Goal: Transaction & Acquisition: Purchase product/service

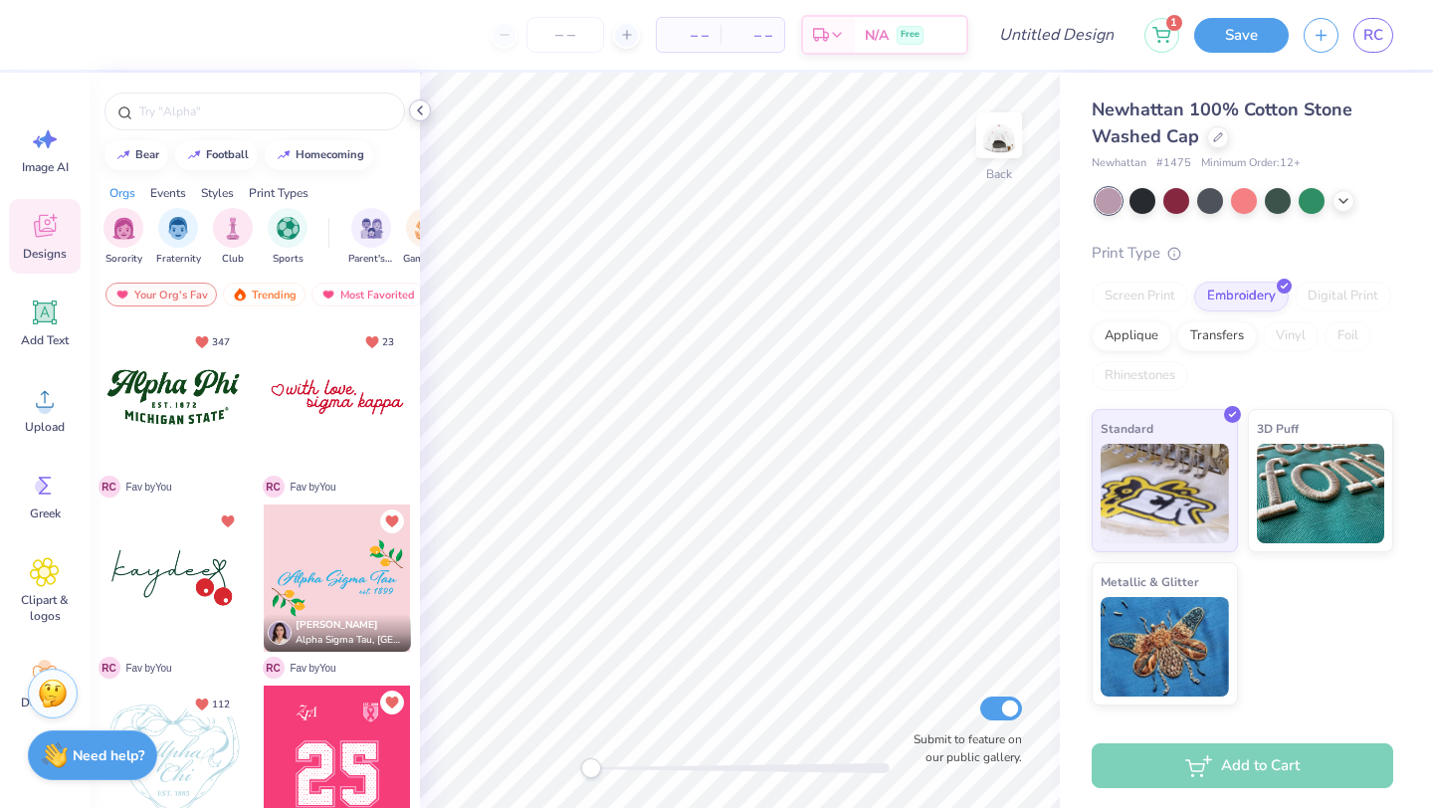
click at [420, 112] on polyline at bounding box center [420, 111] width 4 height 8
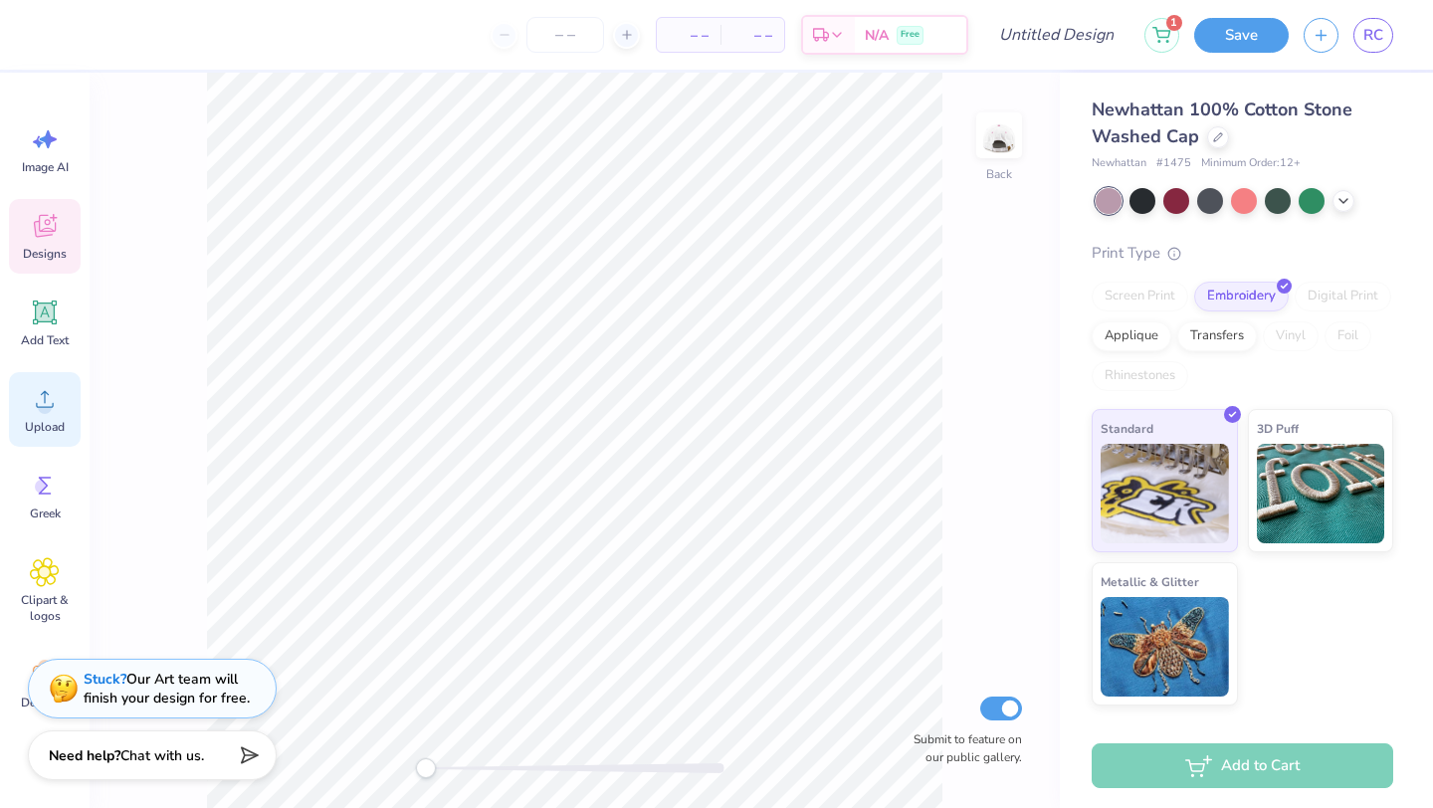
click at [47, 417] on div "Upload" at bounding box center [45, 409] width 72 height 75
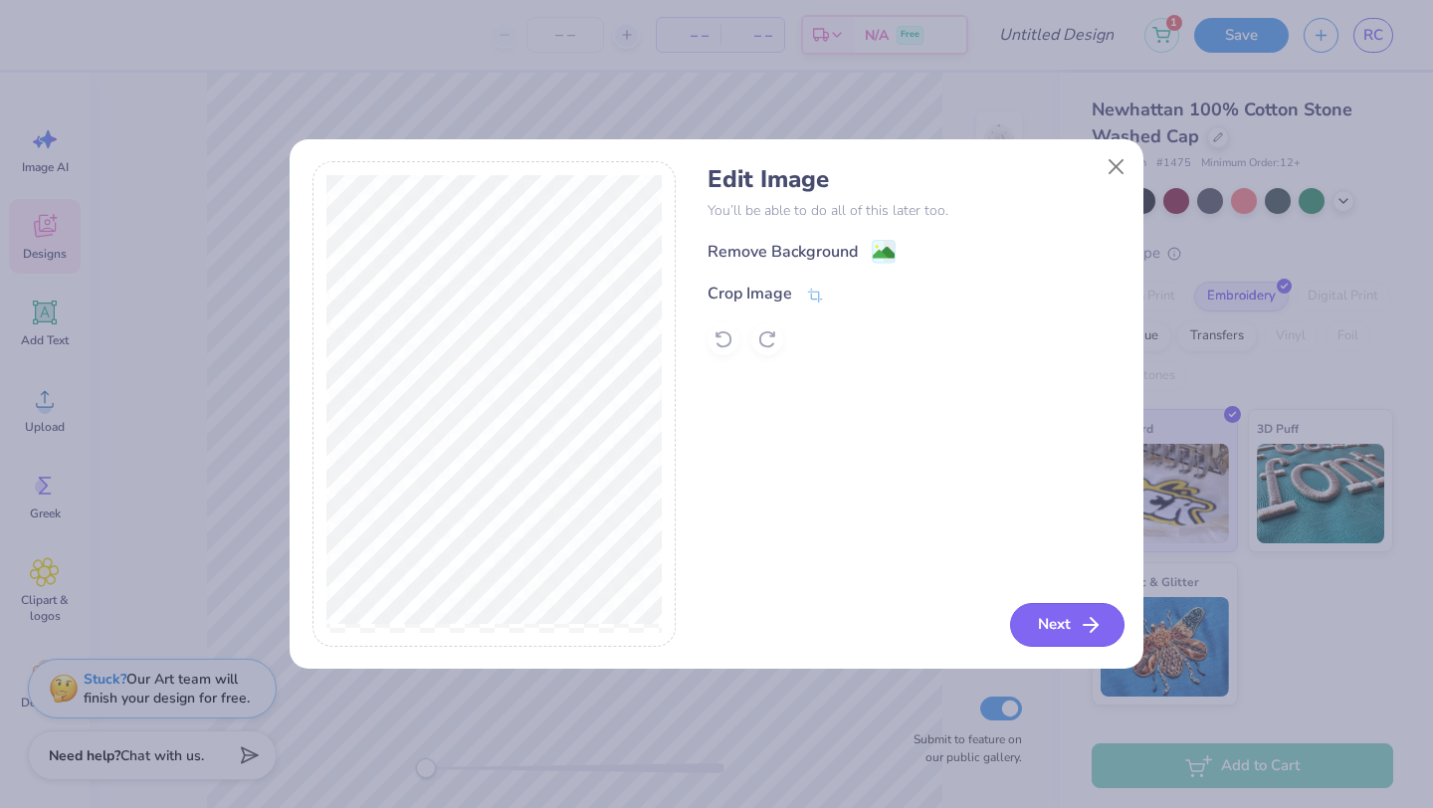
click at [1055, 632] on button "Next" at bounding box center [1067, 625] width 114 height 44
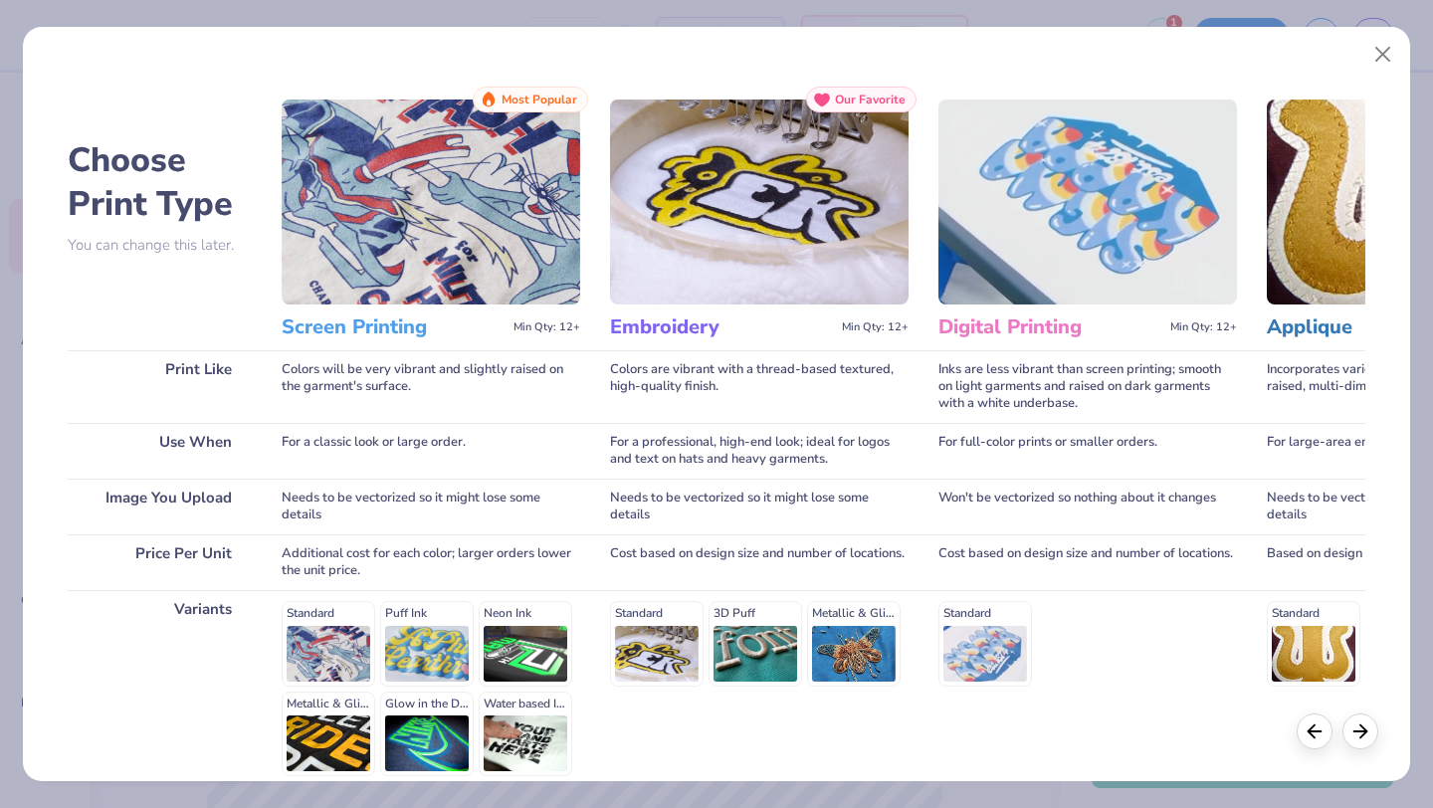
click at [457, 281] on img at bounding box center [431, 202] width 299 height 205
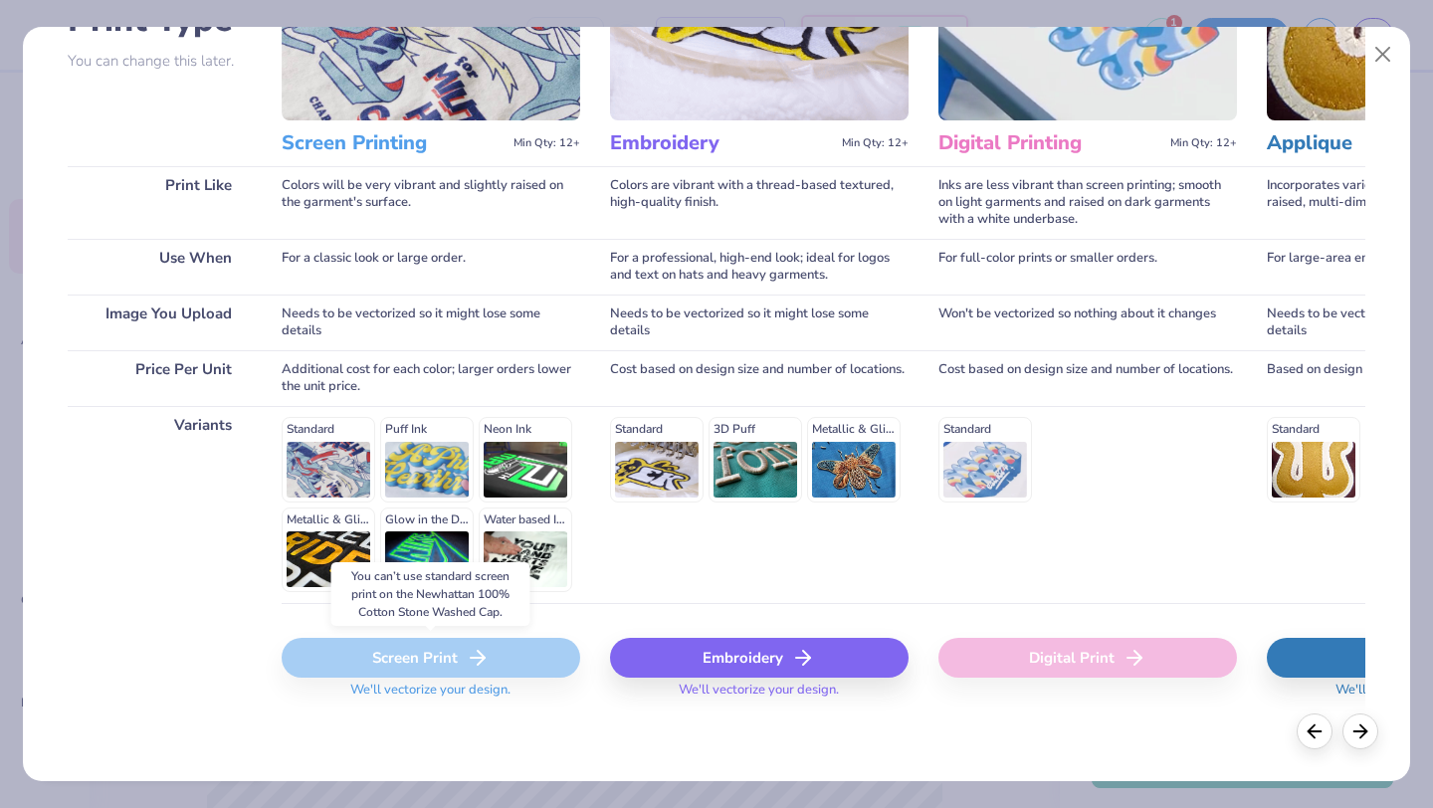
click at [442, 663] on div "Screen Print" at bounding box center [431, 658] width 299 height 40
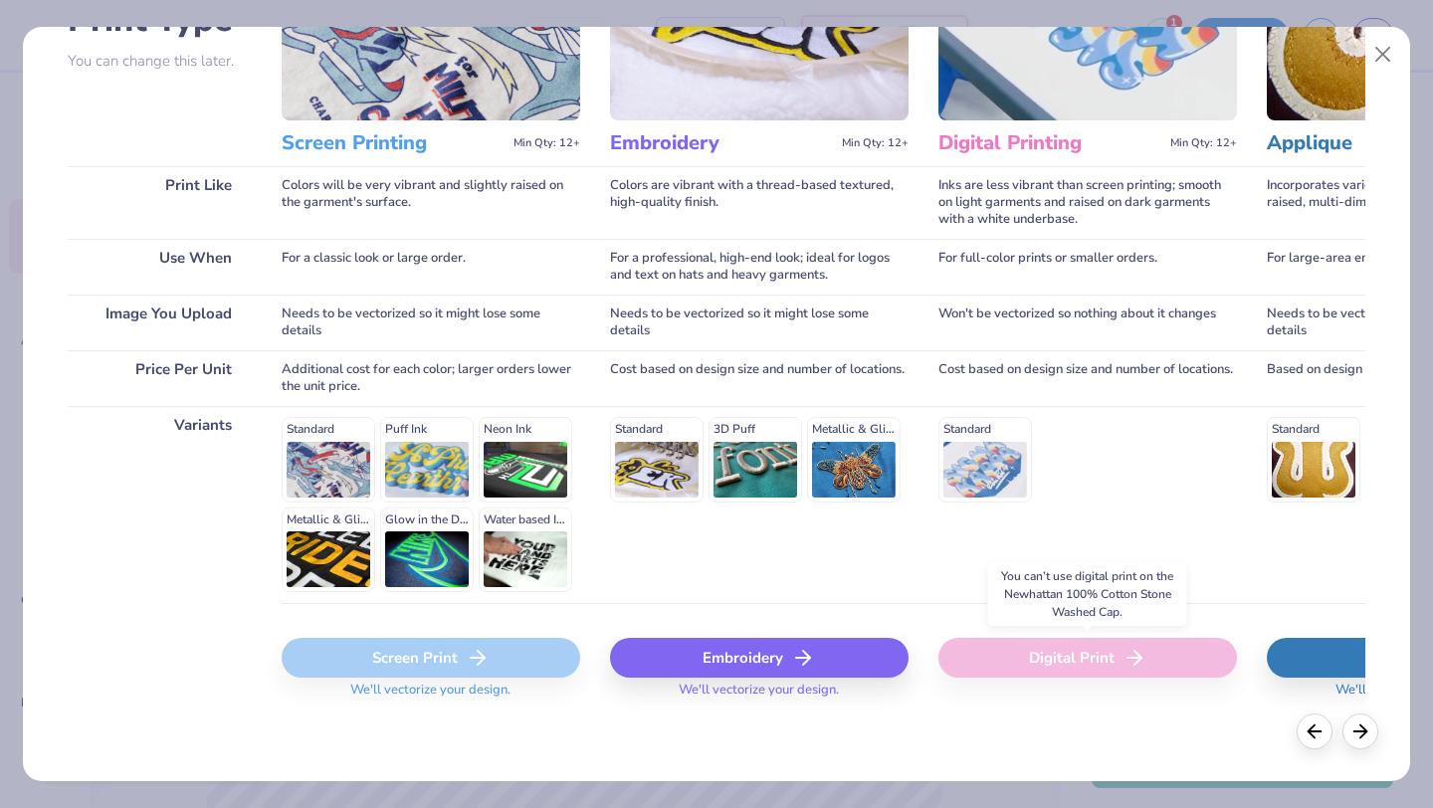
click at [1010, 668] on div "Digital Print" at bounding box center [1088, 658] width 299 height 40
click at [1098, 663] on div "Digital Print" at bounding box center [1088, 658] width 299 height 40
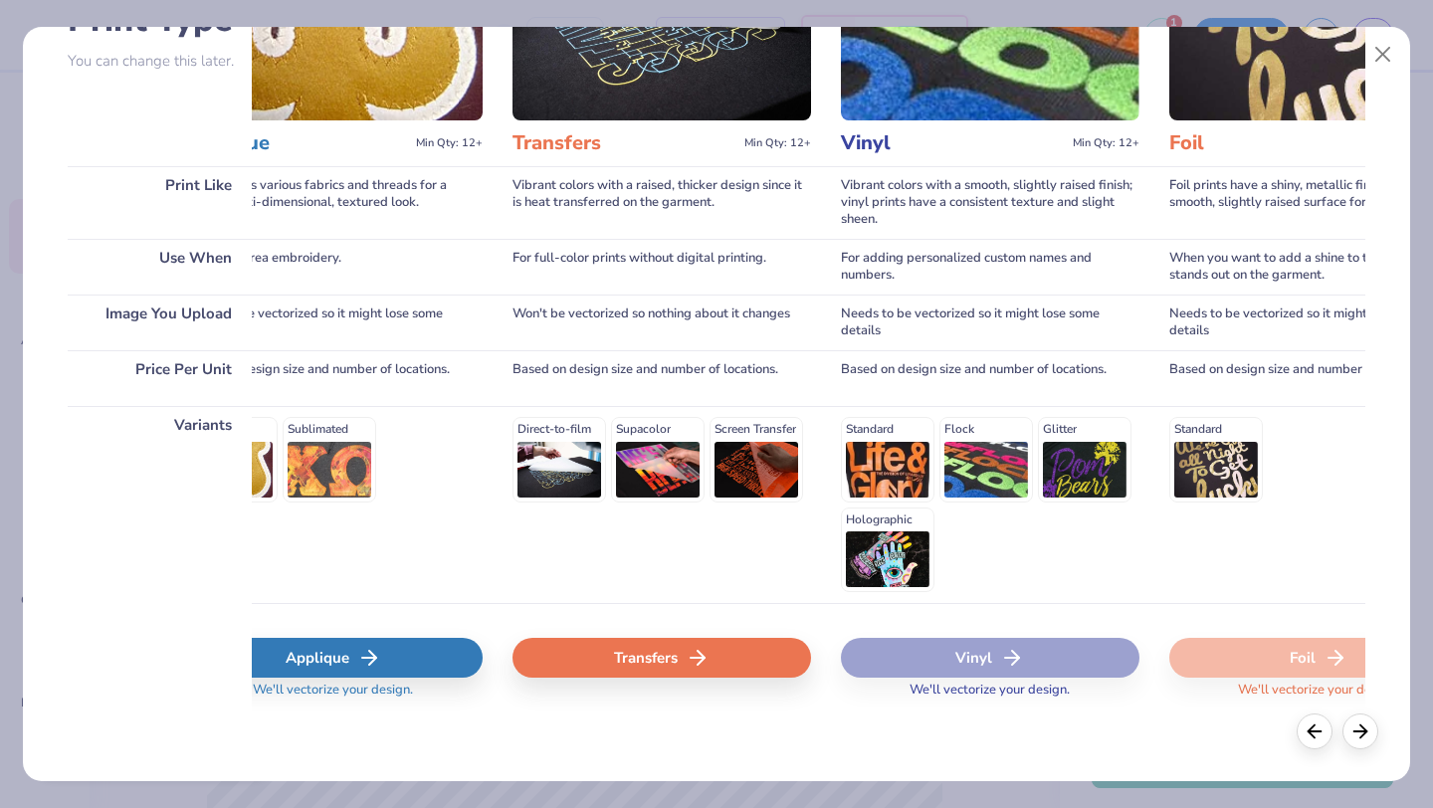
click at [660, 651] on div "Transfers" at bounding box center [662, 658] width 299 height 40
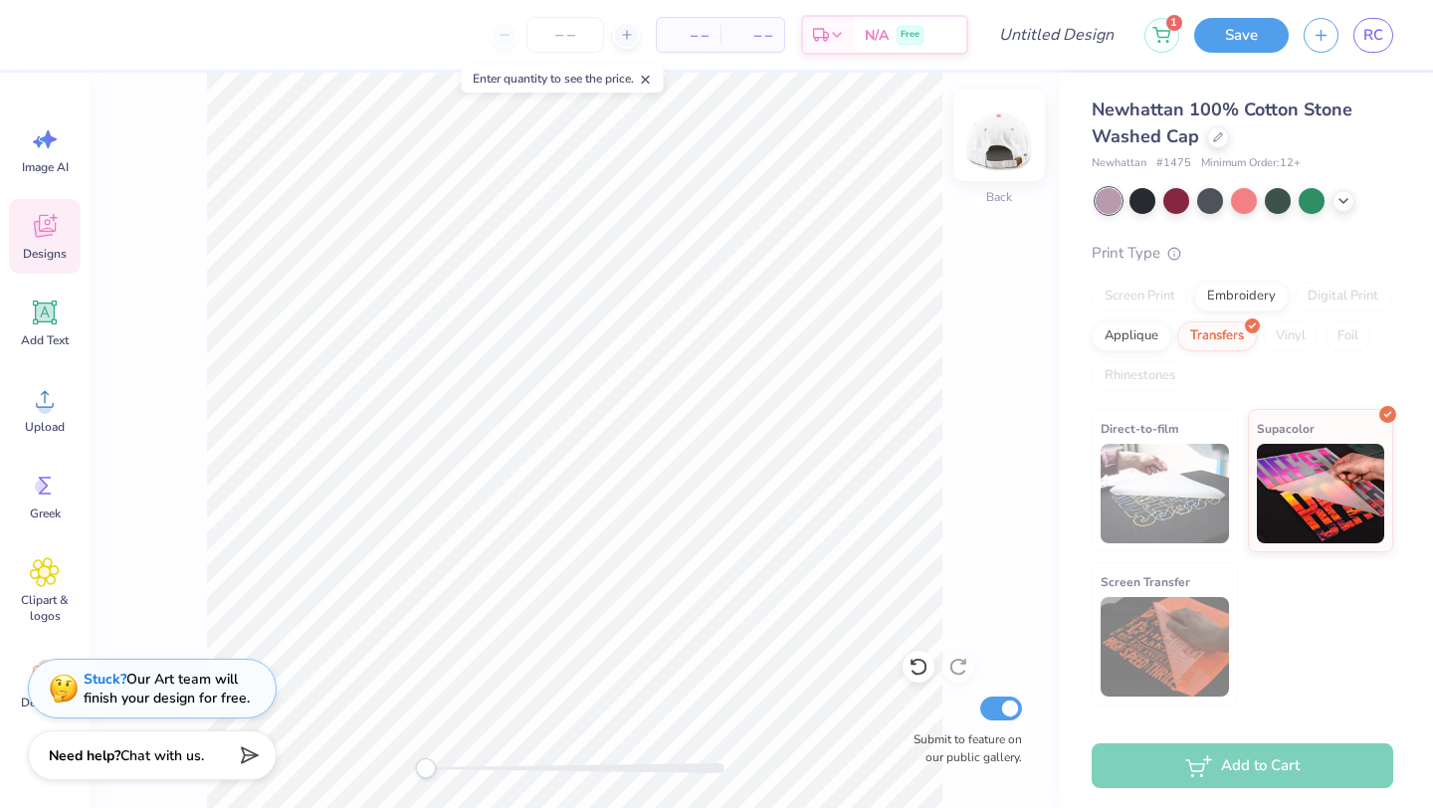
click at [998, 125] on img at bounding box center [1000, 136] width 80 height 80
click at [1008, 143] on img at bounding box center [1000, 136] width 80 height 80
click at [560, 40] on input "number" at bounding box center [566, 35] width 78 height 36
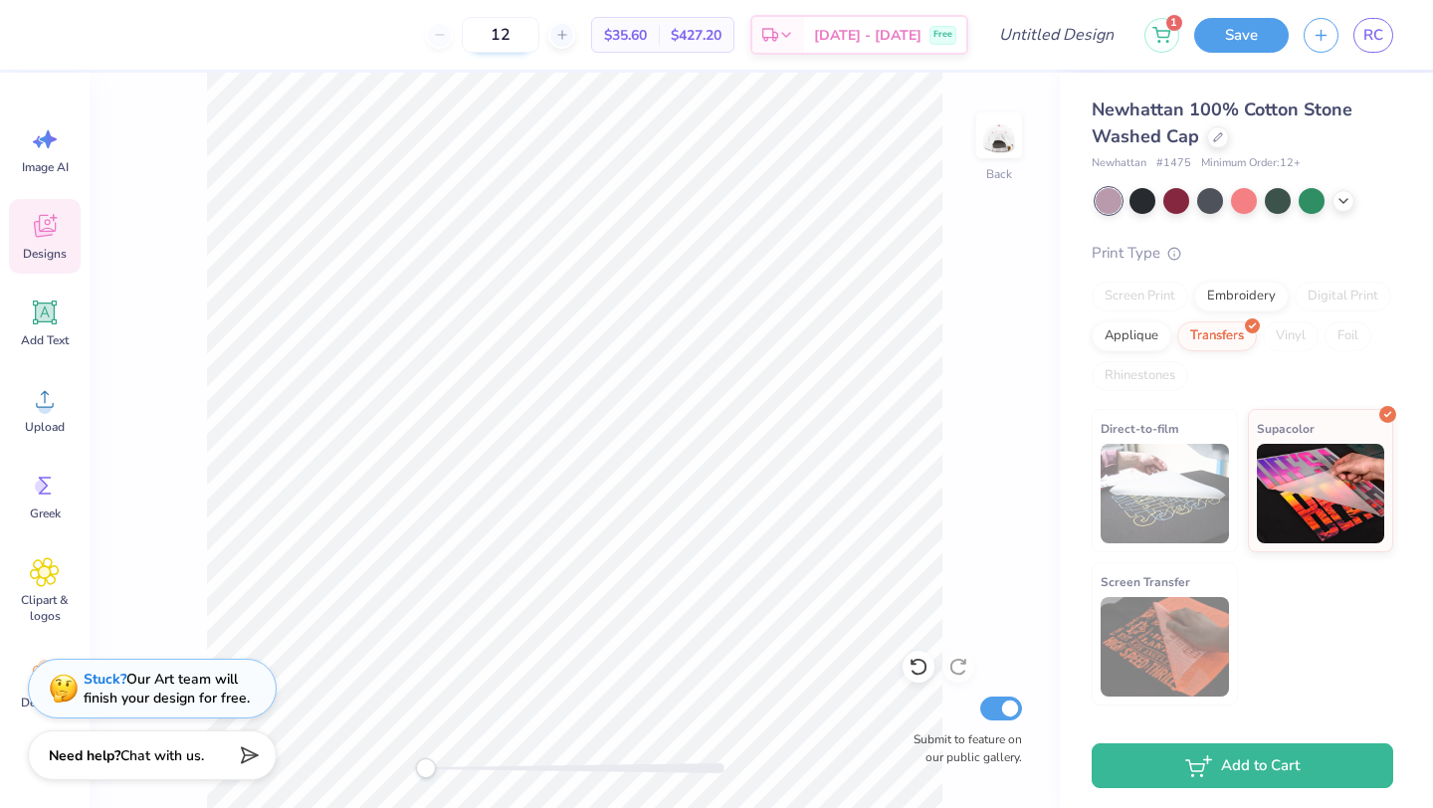
click at [540, 41] on input "12" at bounding box center [501, 35] width 78 height 36
type input "1"
type input "2"
type input "30"
click at [1013, 143] on img at bounding box center [1000, 136] width 80 height 80
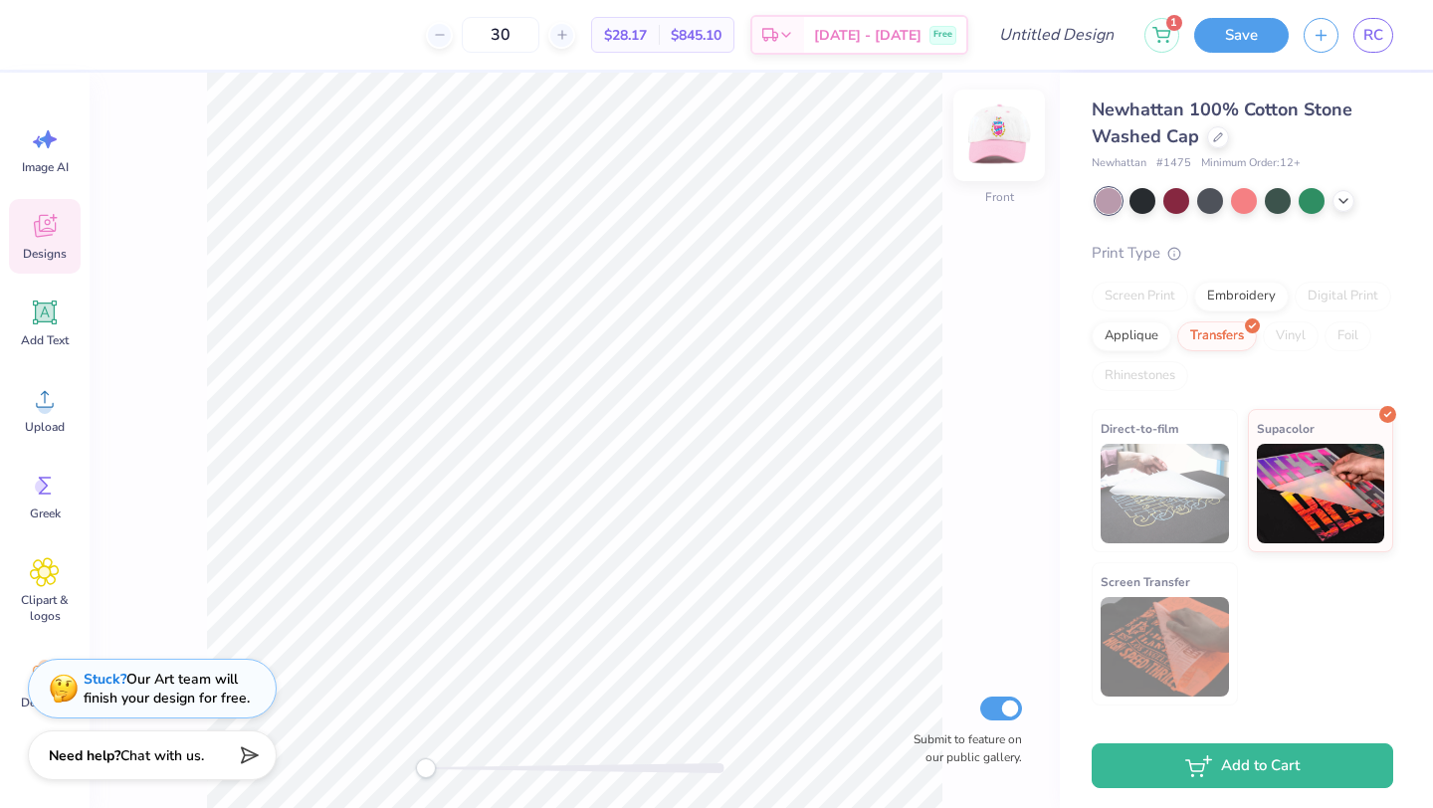
click at [1017, 145] on img at bounding box center [1000, 136] width 80 height 80
click at [1143, 205] on div at bounding box center [1143, 199] width 26 height 26
click at [1203, 200] on div at bounding box center [1210, 199] width 26 height 26
click at [1318, 197] on div at bounding box center [1312, 199] width 26 height 26
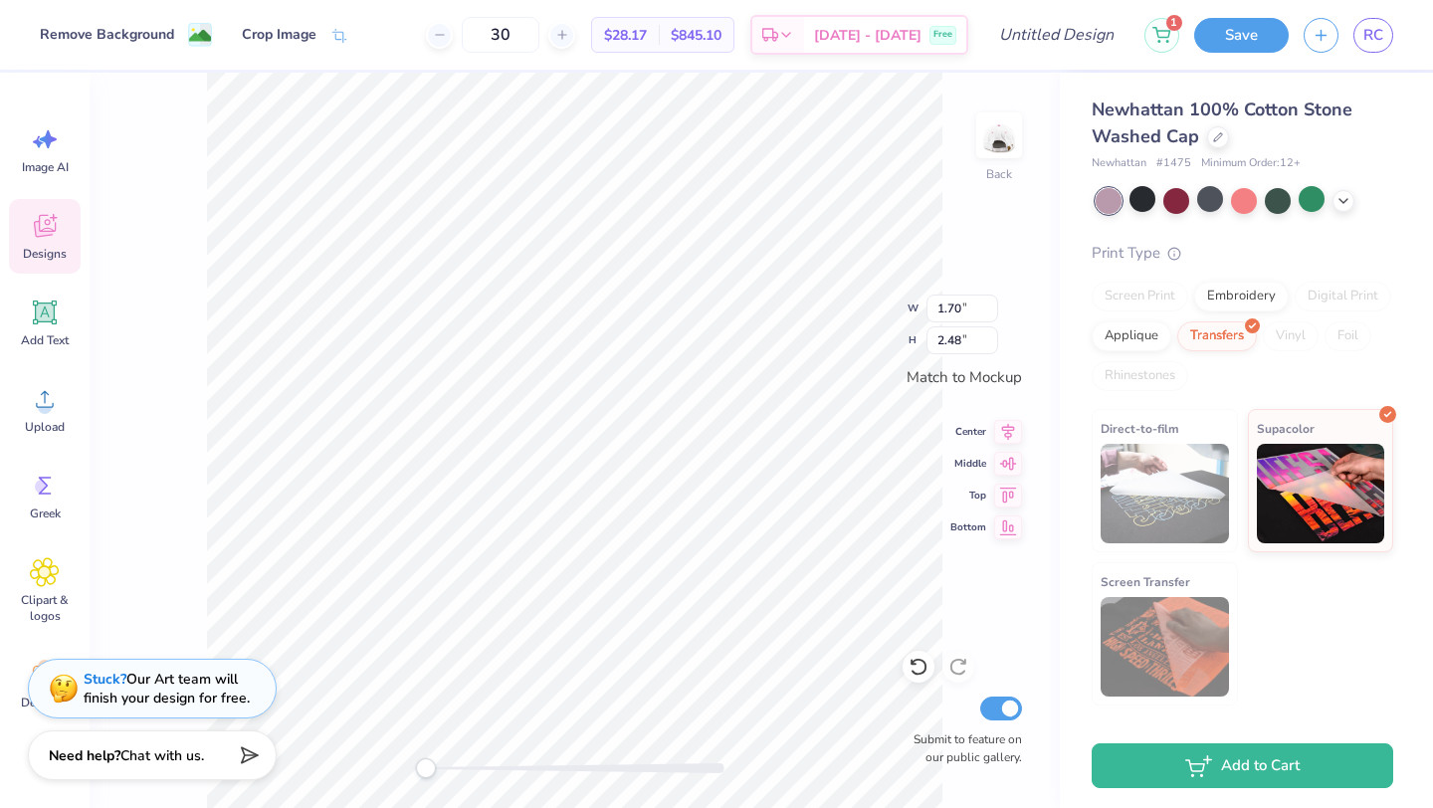
click at [788, 62] on div "30 $28.17 Per Item $845.10 Total Est. Delivery [DATE] - [DATE] Free" at bounding box center [665, 35] width 605 height 70
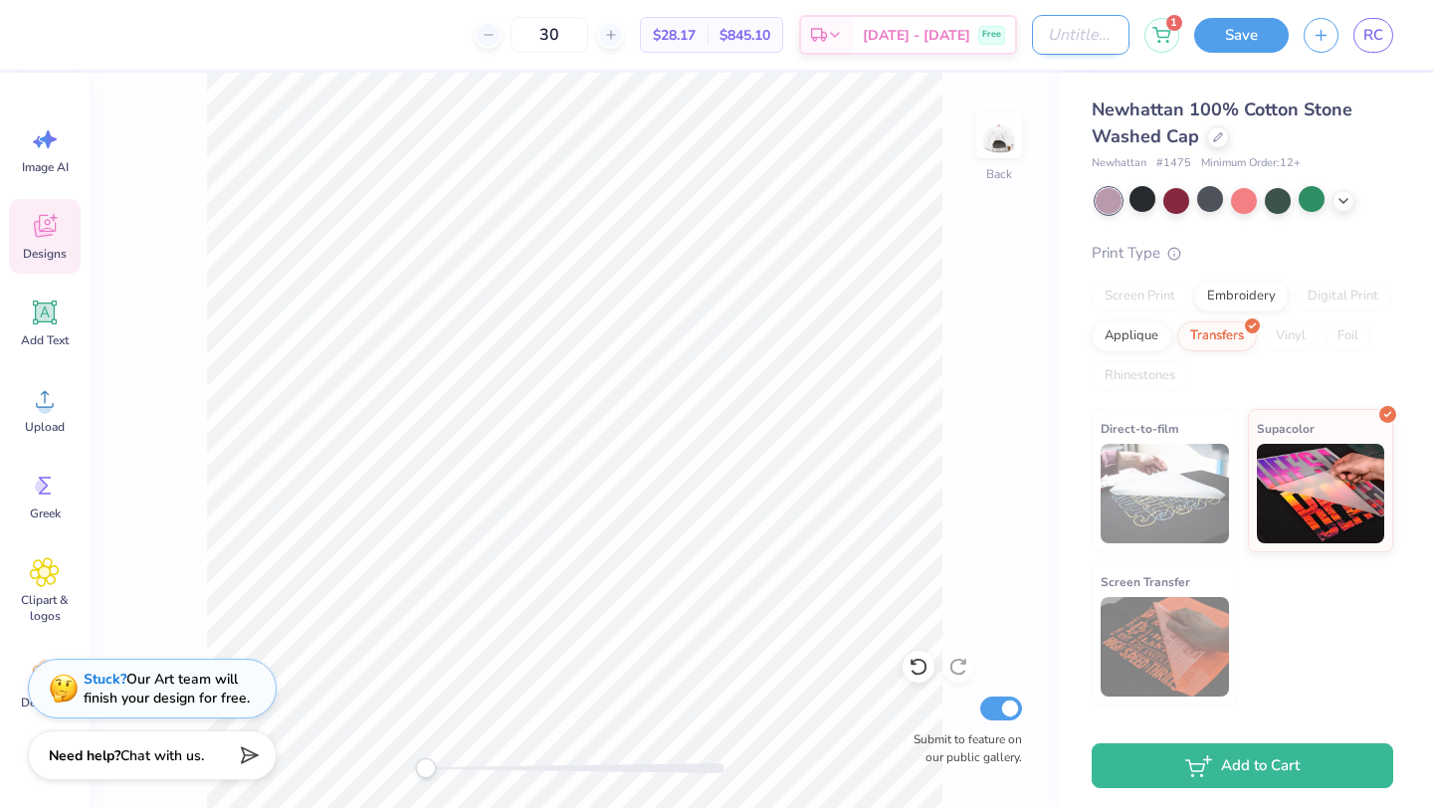
click at [1032, 42] on input "Design Title" at bounding box center [1081, 35] width 98 height 40
type input "FALL"
click at [1216, 26] on button "Save" at bounding box center [1241, 32] width 95 height 35
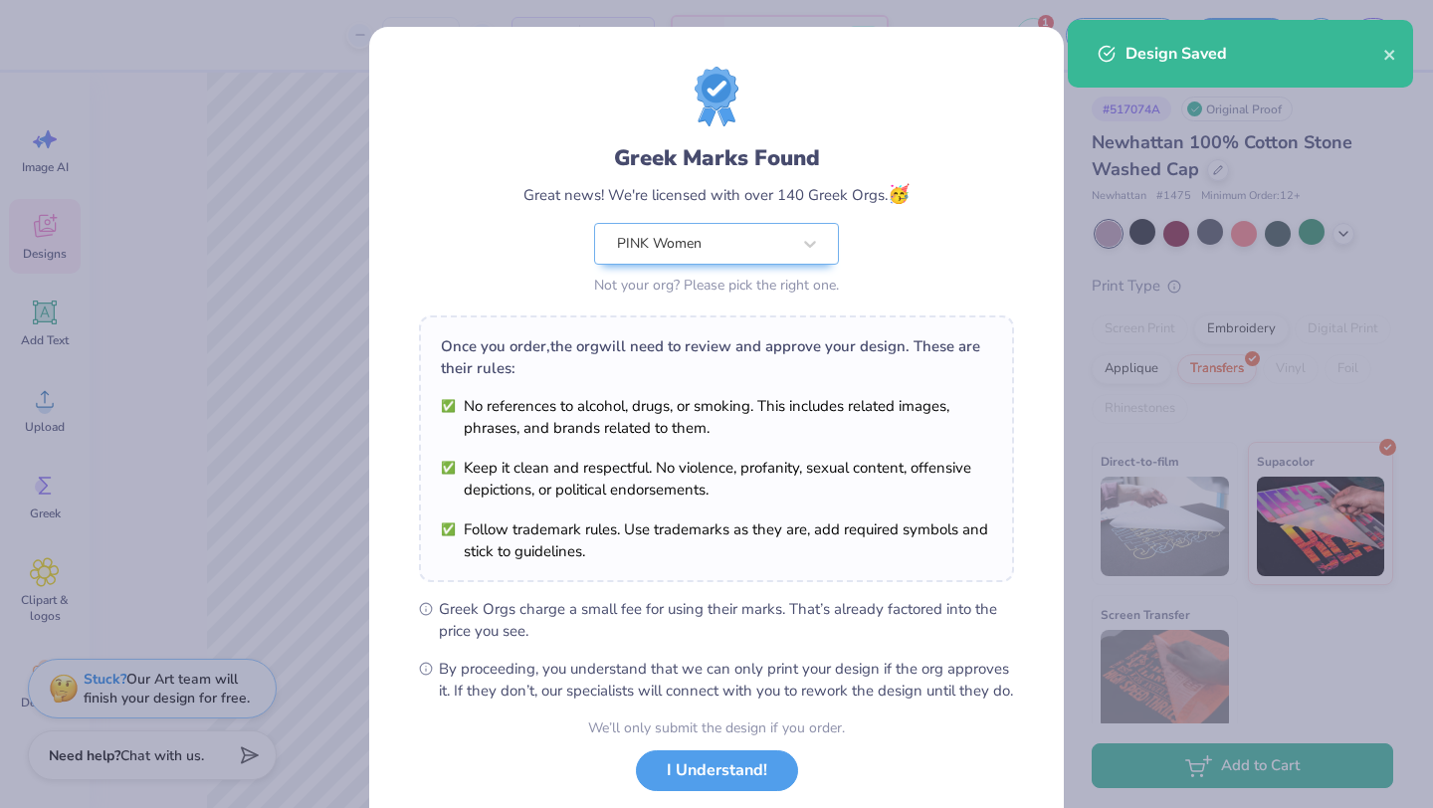
scroll to position [123, 0]
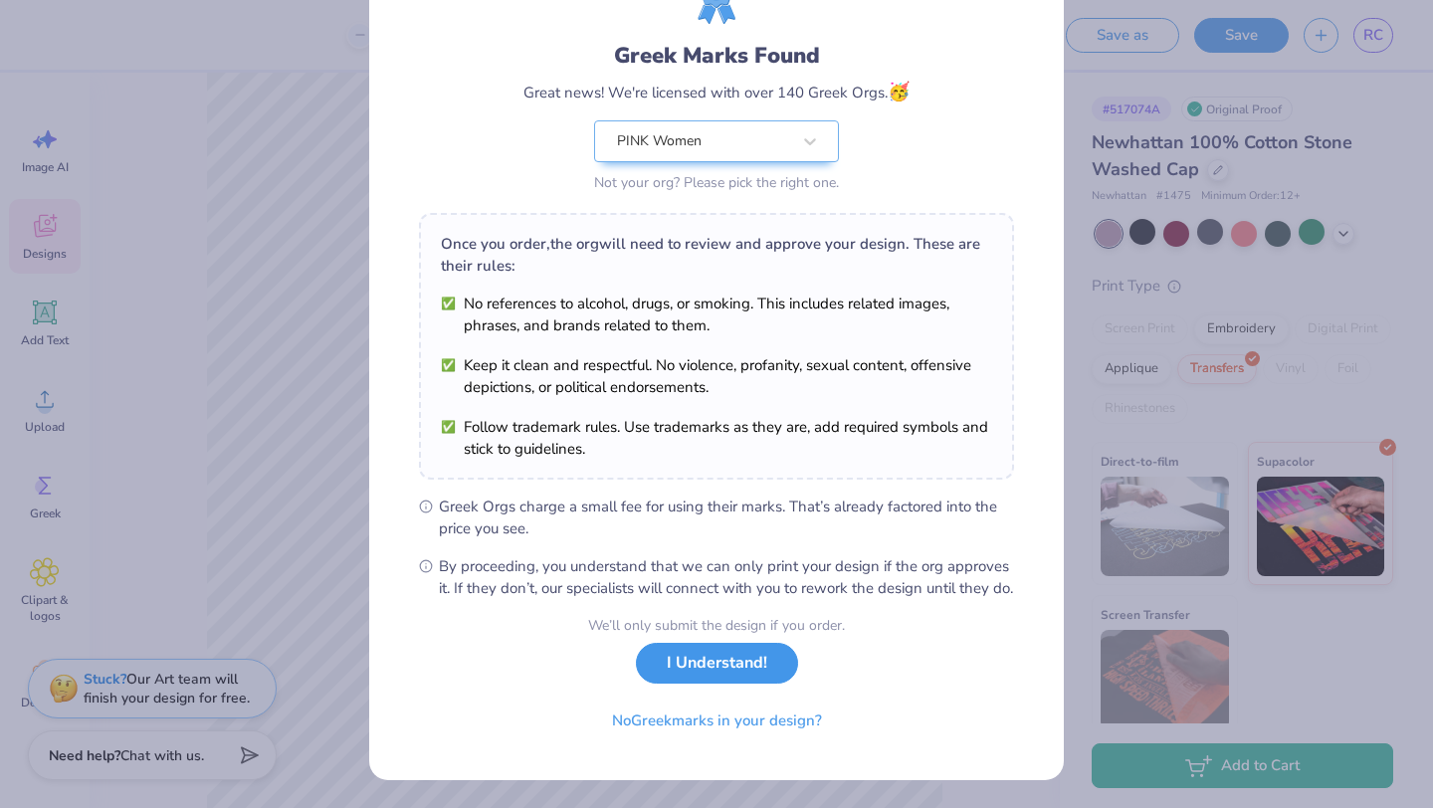
click at [737, 648] on button "I Understand!" at bounding box center [717, 663] width 162 height 41
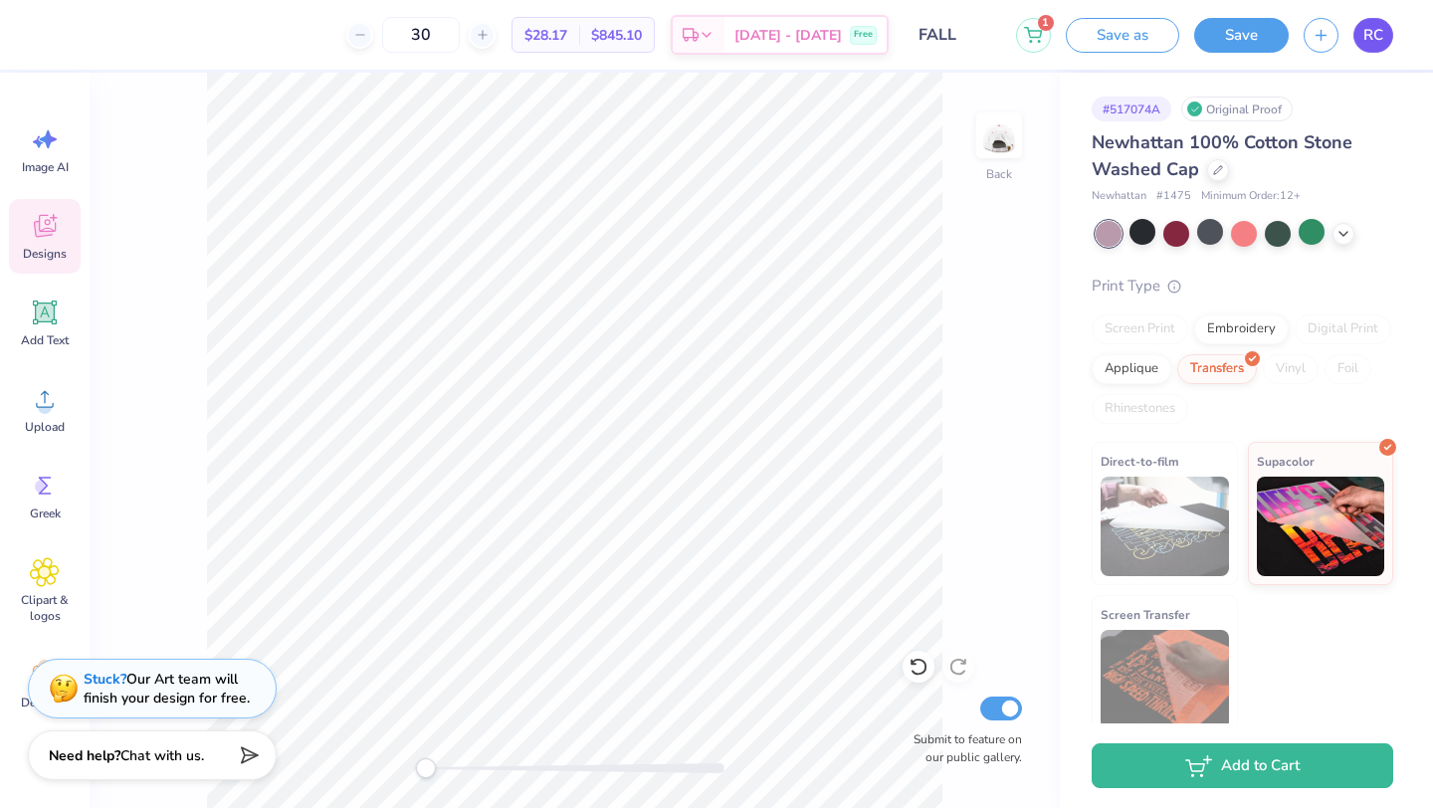
click at [1372, 31] on span "RC" at bounding box center [1374, 35] width 20 height 23
click at [1228, 42] on button "Save" at bounding box center [1241, 32] width 95 height 35
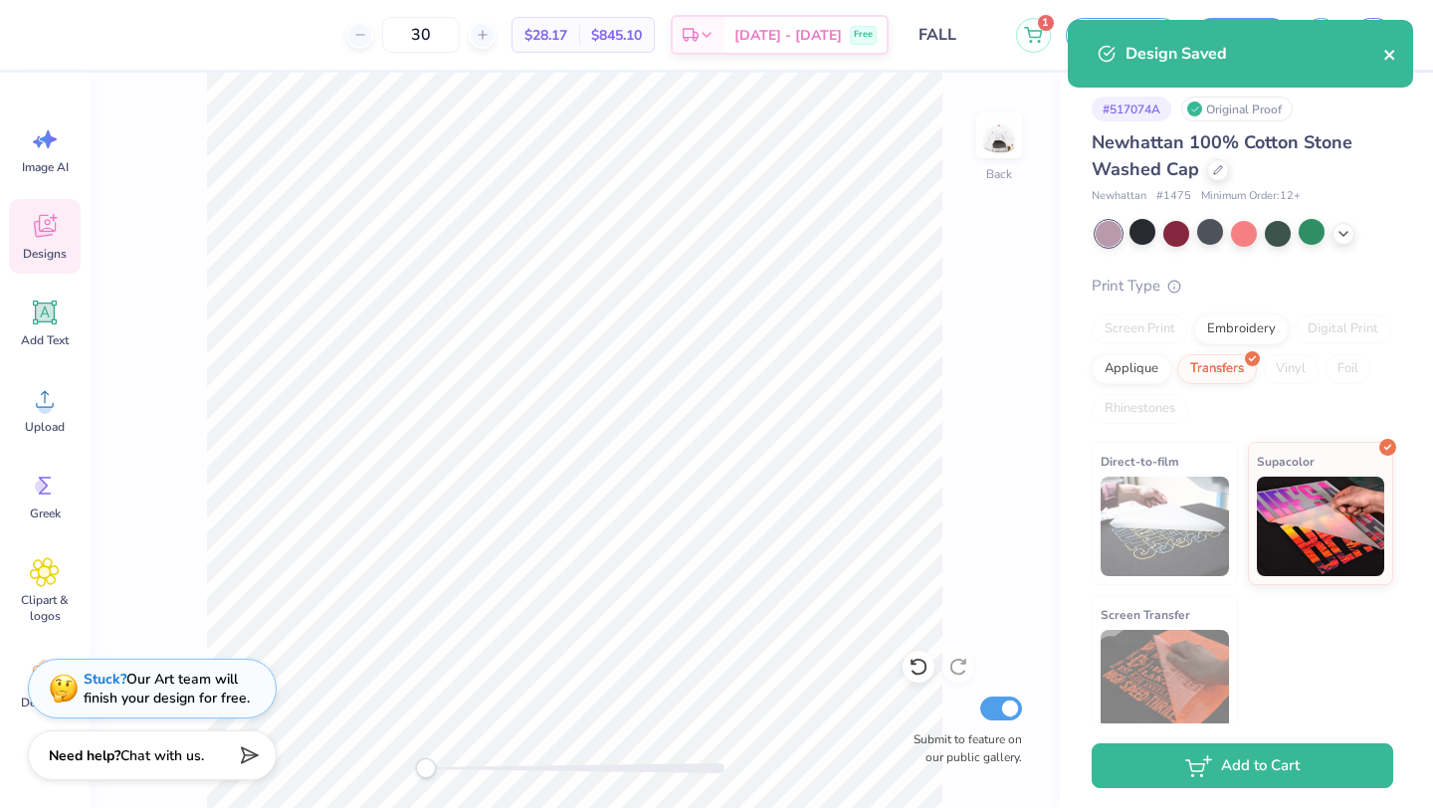
click at [1388, 57] on icon "close" at bounding box center [1390, 55] width 10 height 10
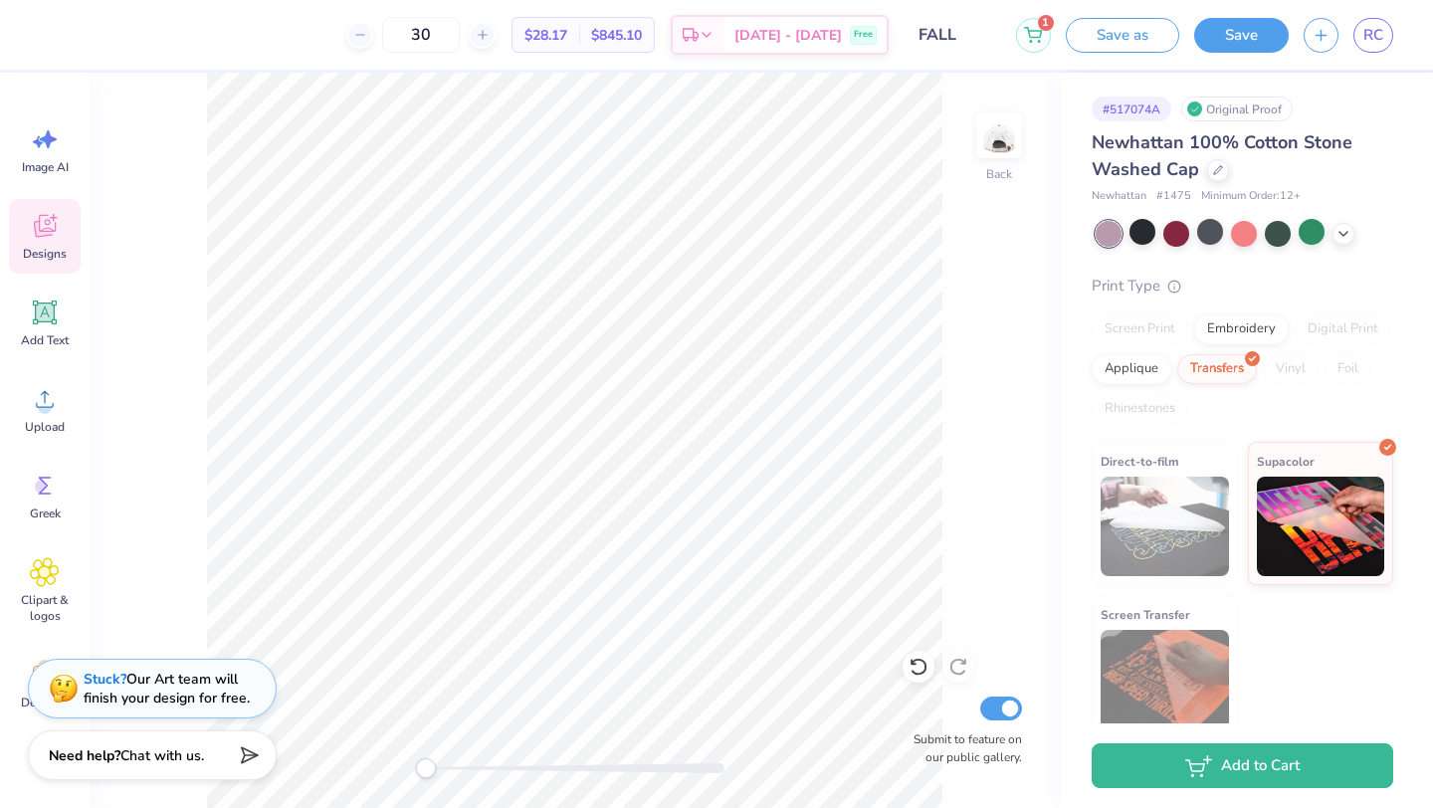
click at [1375, 35] on div "Design Saved" at bounding box center [1240, 61] width 353 height 91
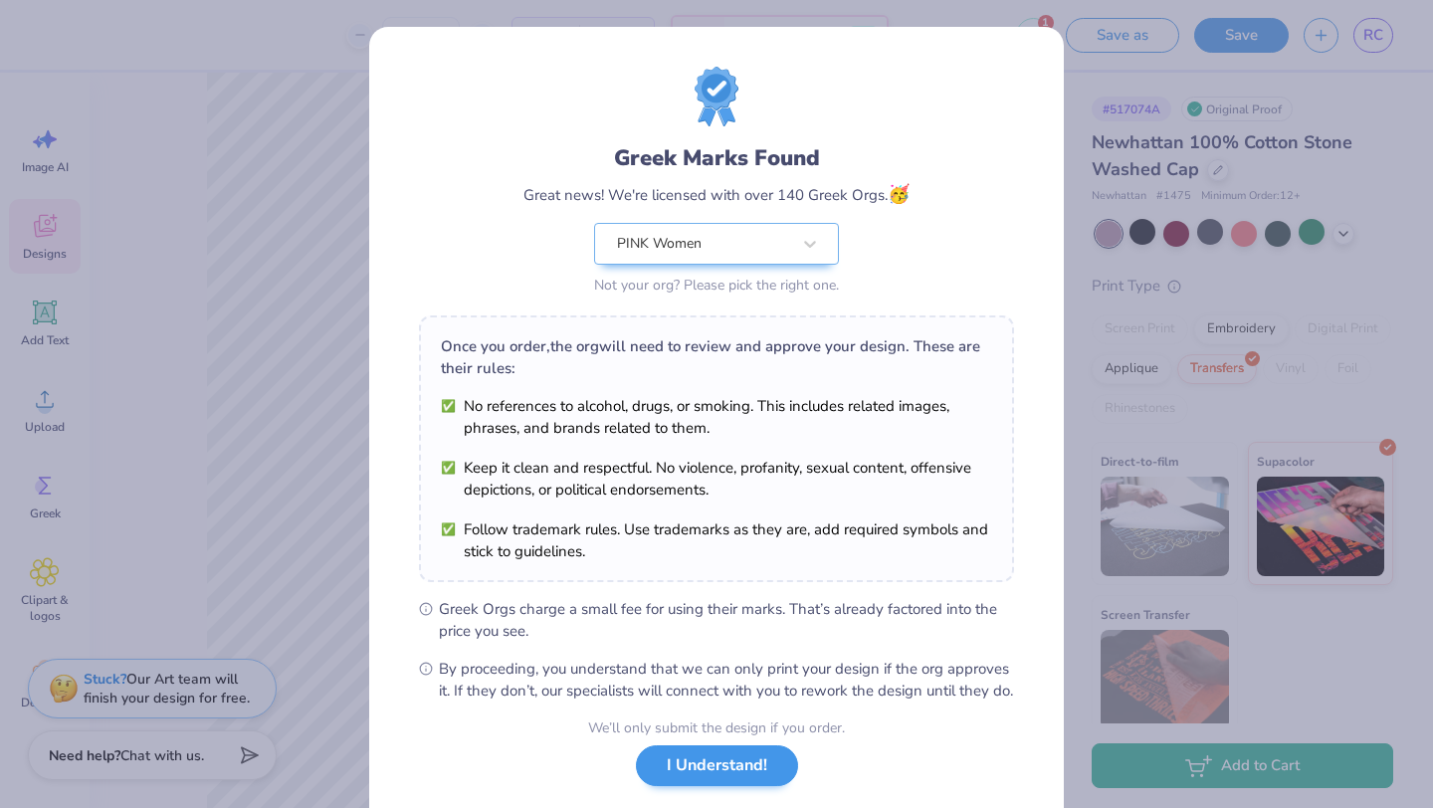
click at [690, 807] on div "We’ll only submit the design if you order. I Understand! No Greek marks in your…" at bounding box center [716, 780] width 257 height 125
click at [674, 786] on button "I Understand!" at bounding box center [717, 766] width 162 height 41
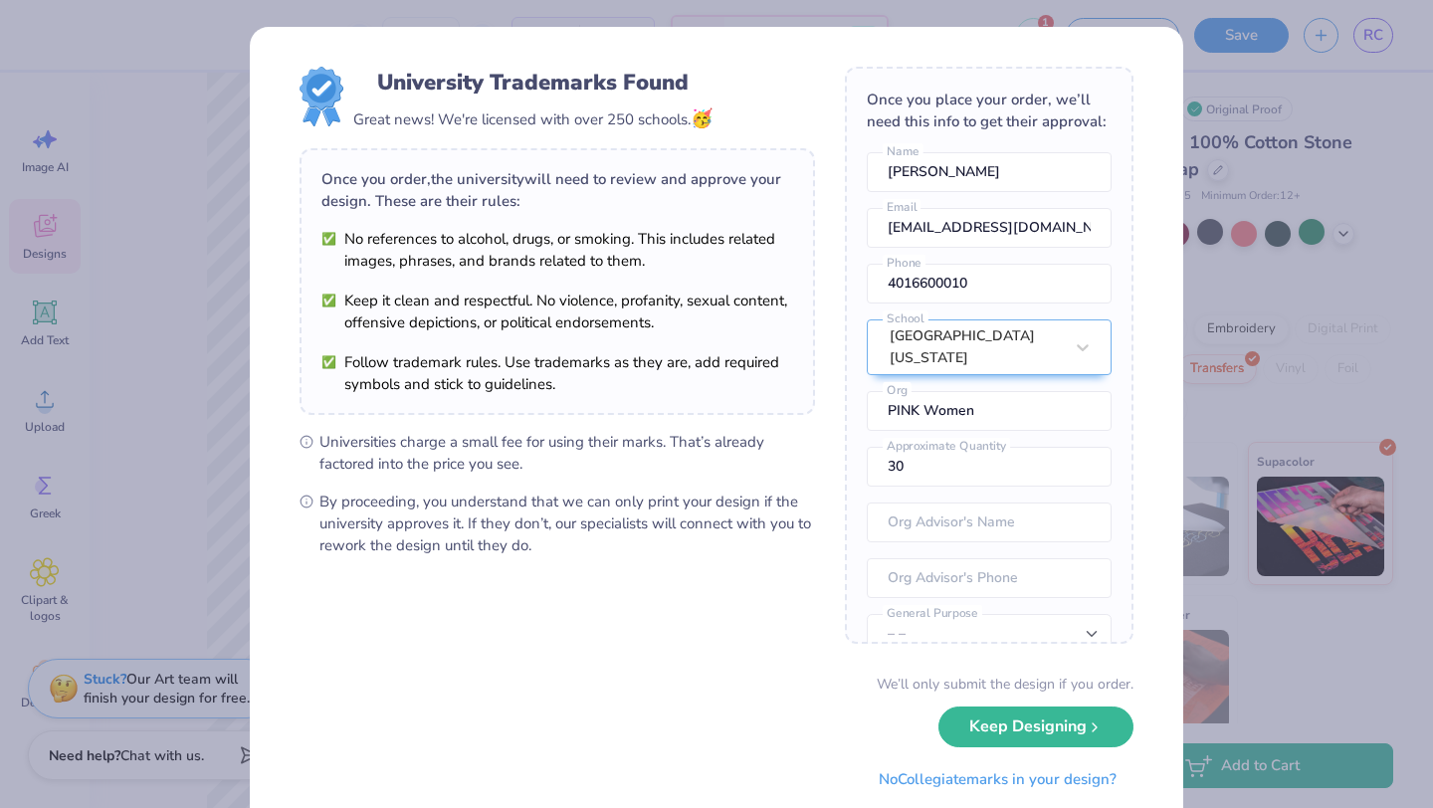
scroll to position [58, 0]
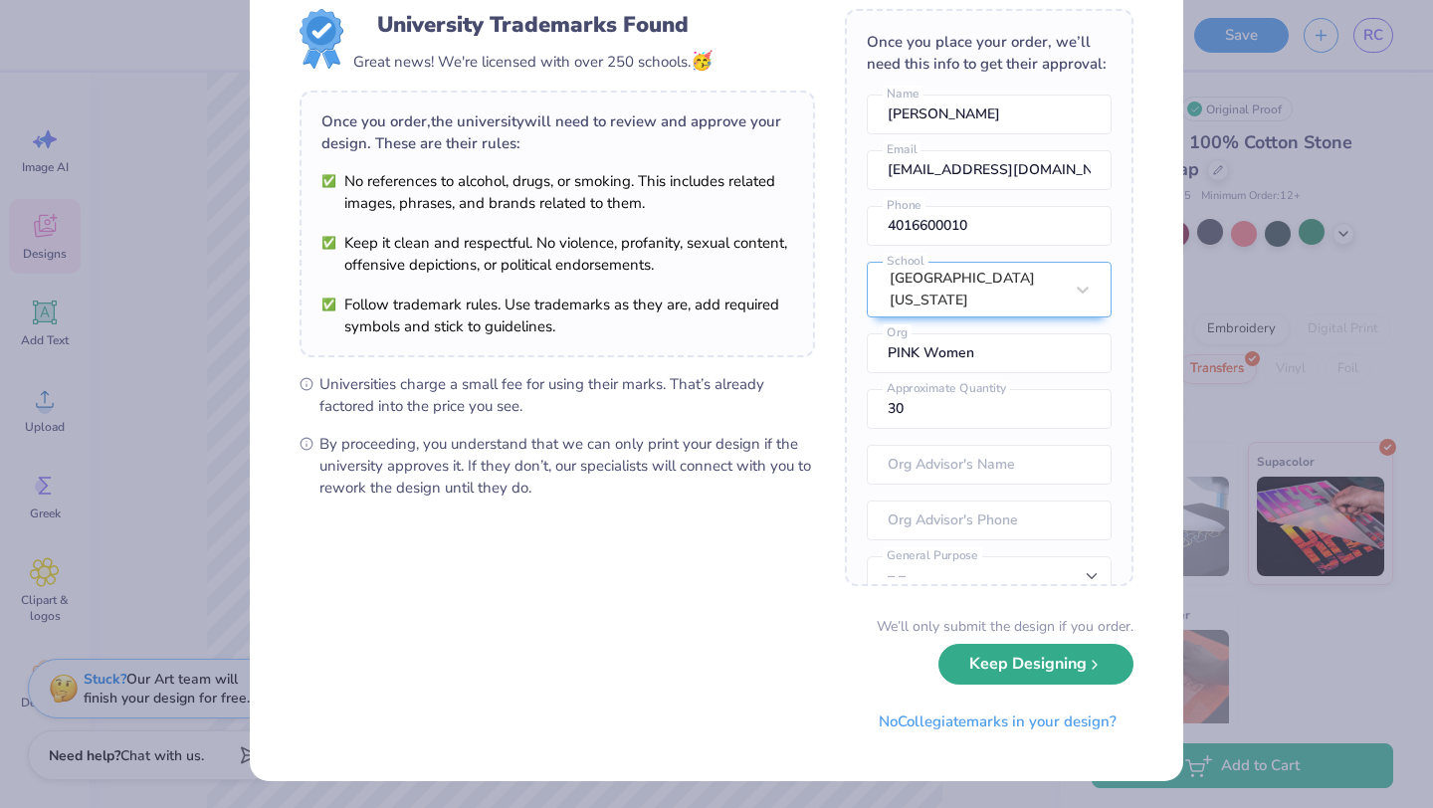
click at [1057, 655] on button "Keep Designing" at bounding box center [1036, 664] width 195 height 41
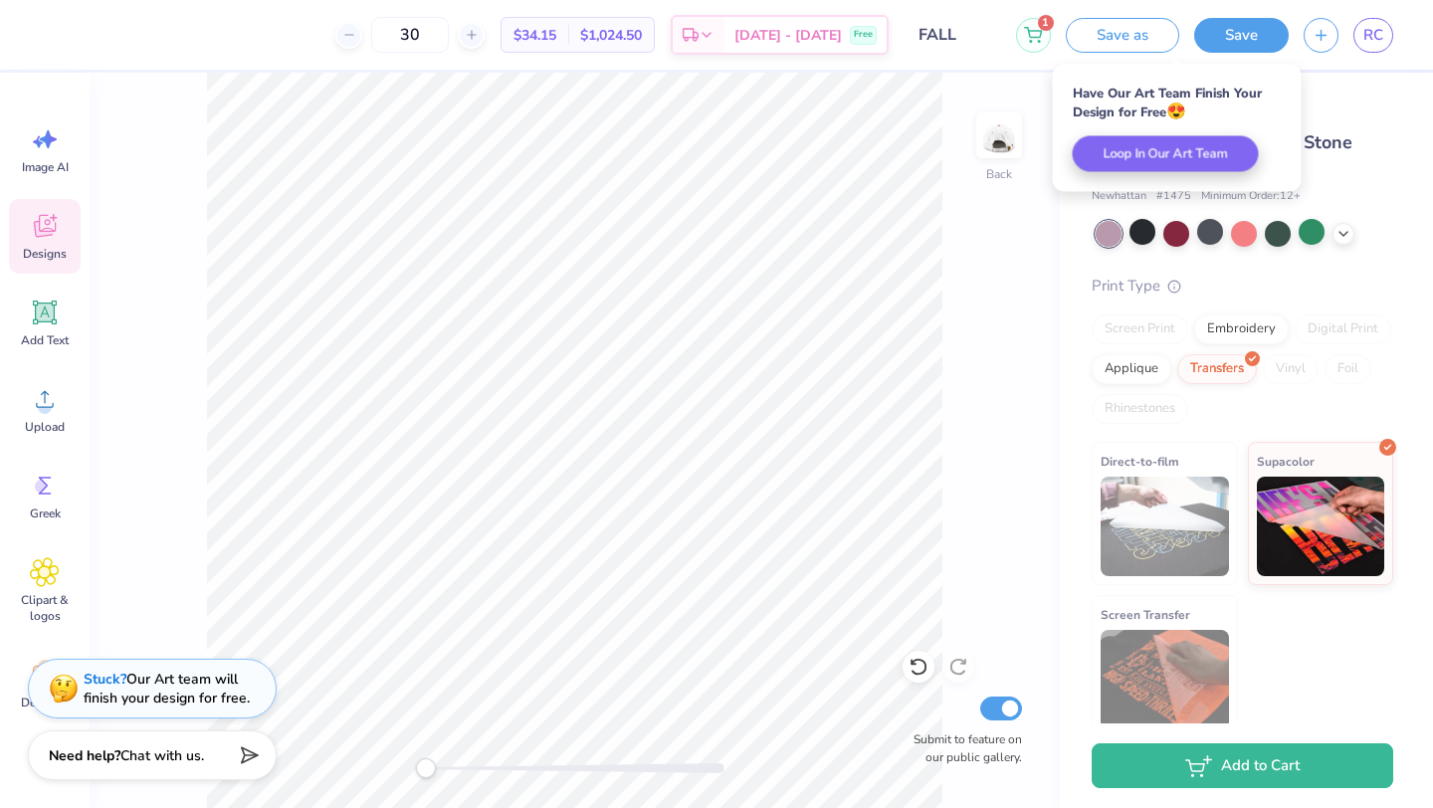
click at [1393, 29] on div "RC" at bounding box center [1374, 35] width 40 height 35
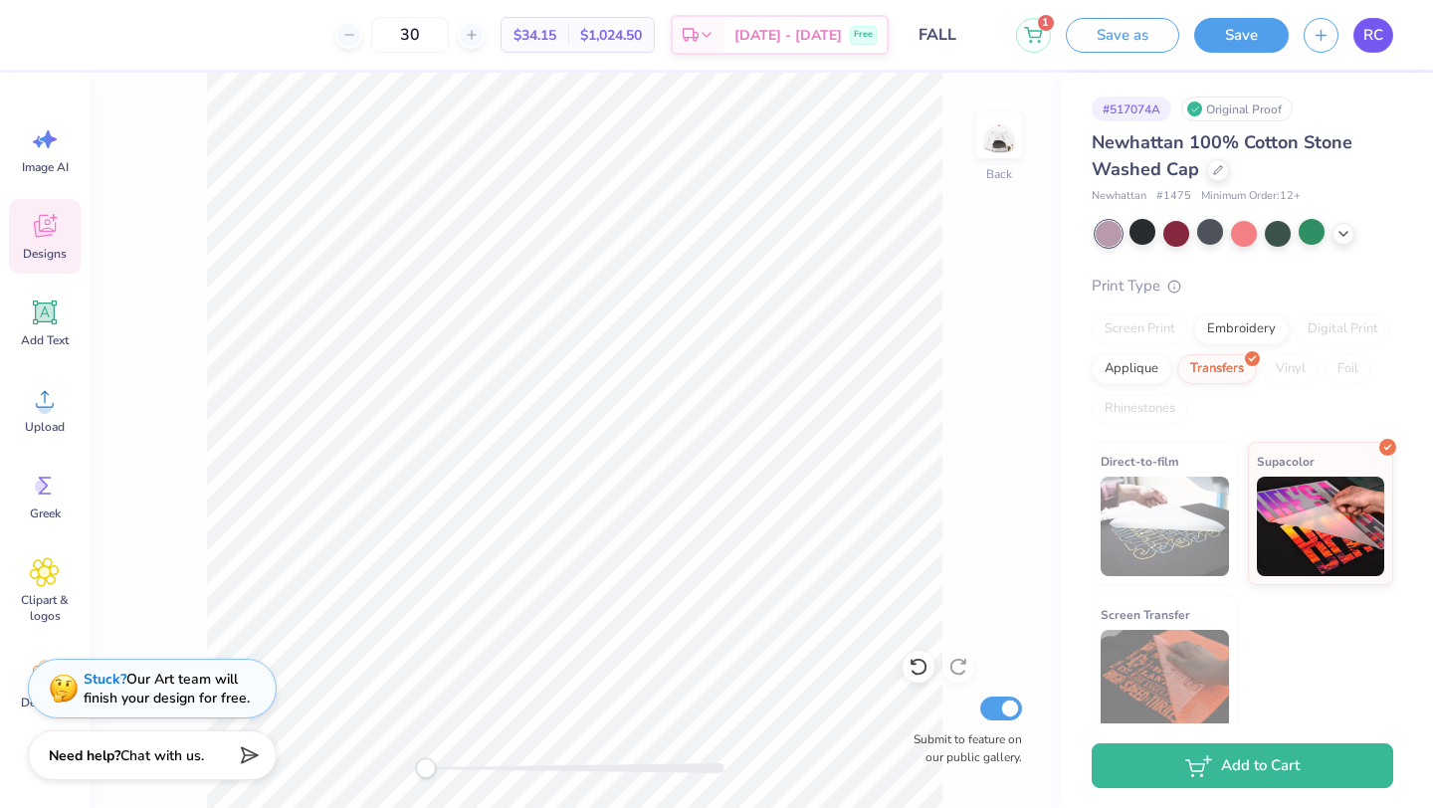
click at [1367, 36] on span "RC" at bounding box center [1374, 35] width 20 height 23
